Goal: Use online tool/utility: Utilize a website feature to perform a specific function

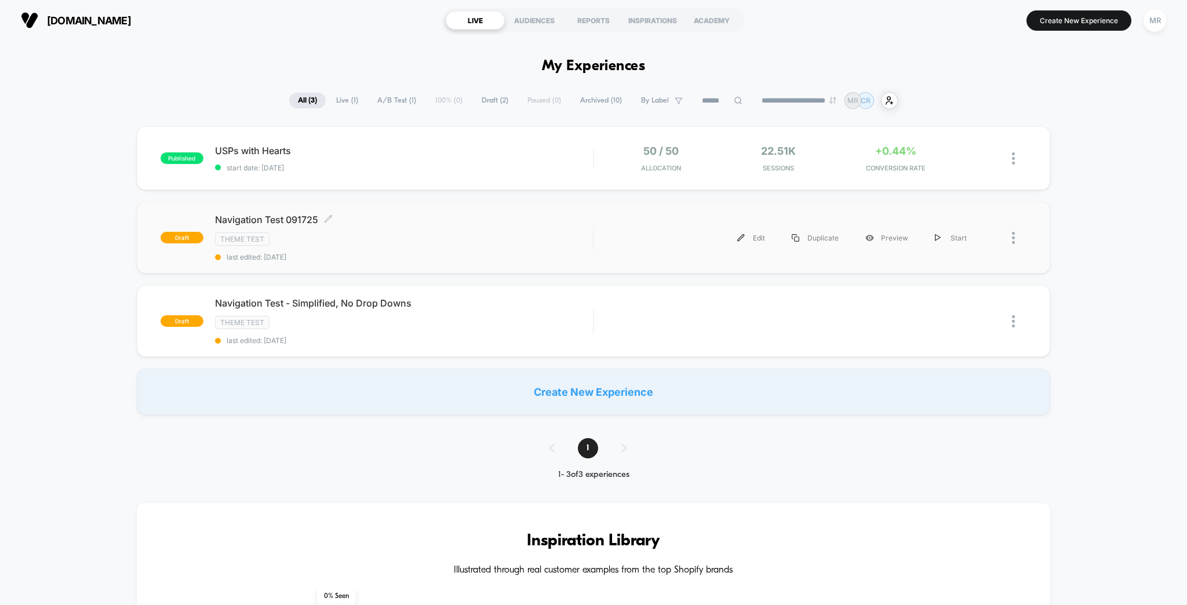
click at [384, 232] on div "Theme Test" at bounding box center [404, 238] width 378 height 13
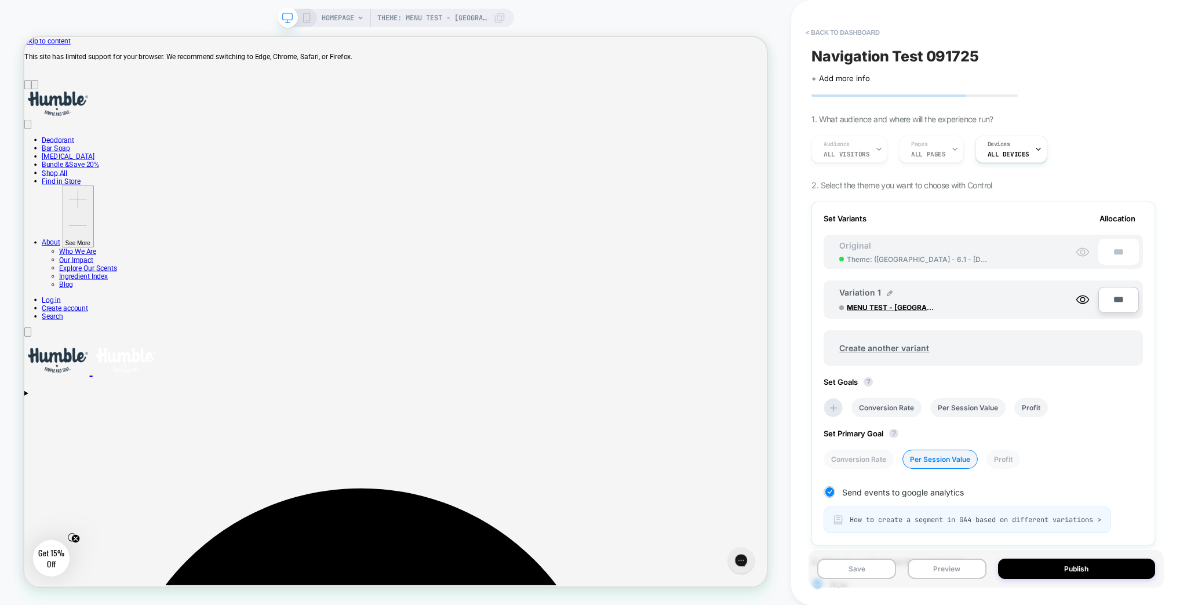
click at [1089, 248] on icon at bounding box center [1083, 252] width 12 height 8
click at [1082, 288] on div "***" at bounding box center [1106, 300] width 63 height 26
click at [1086, 293] on icon at bounding box center [1082, 300] width 14 height 14
click at [1084, 245] on icon at bounding box center [1082, 252] width 14 height 14
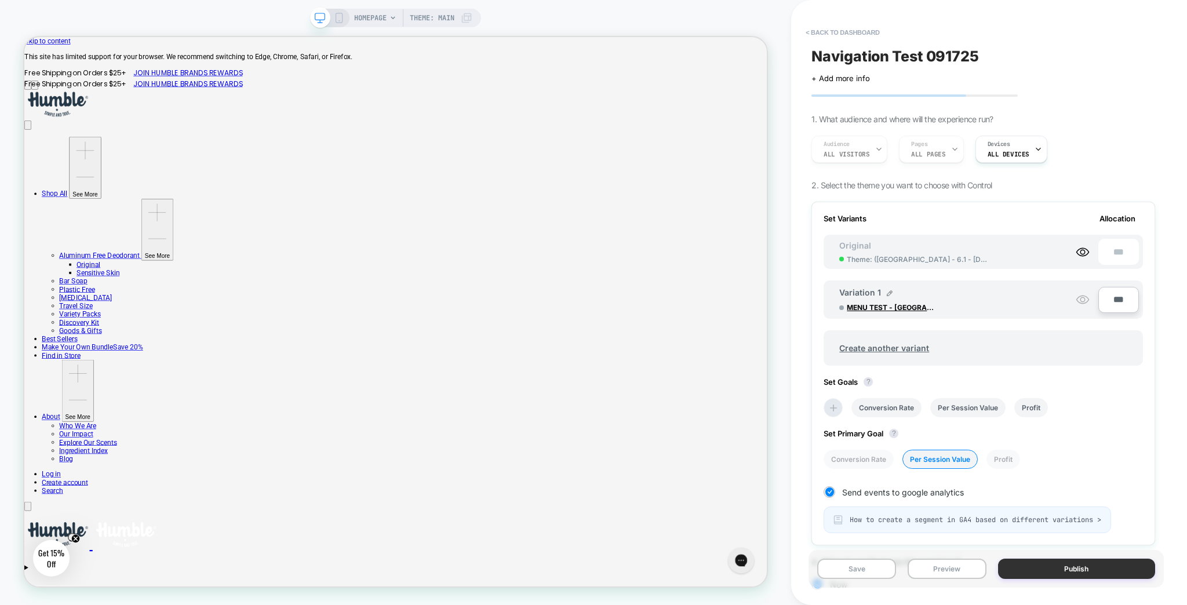
click at [1112, 574] on button "Publish" at bounding box center [1076, 569] width 157 height 20
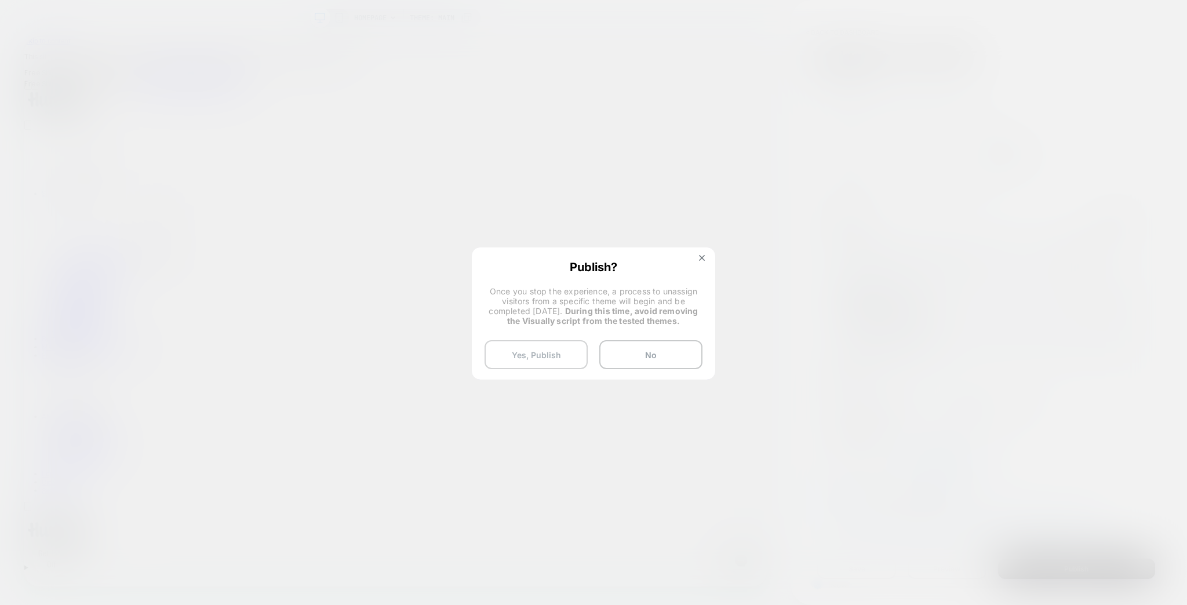
click at [550, 347] on button "Yes, Publish" at bounding box center [535, 354] width 103 height 29
